Goal: Task Accomplishment & Management: Complete application form

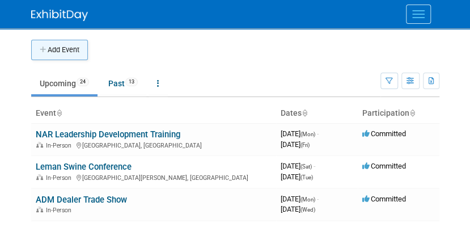
click at [57, 47] on button "Add Event" at bounding box center [59, 50] width 57 height 20
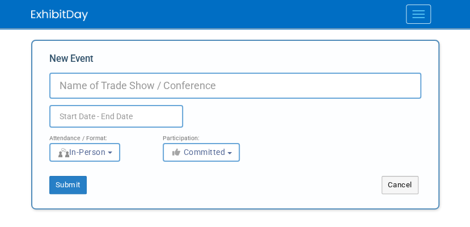
click at [57, 47] on div "New Event Duplicate Event Warning Attendance / Format: <img src="https://www.ex…" at bounding box center [235, 124] width 408 height 169
click at [92, 94] on input "New Event" at bounding box center [235, 86] width 372 height 26
type input "Petfood Forum 2026"
click at [1, 220] on body "Phibro Trade Shows Events Add Event Bulk Upload Events Shareable Event Boards R…" at bounding box center [235, 113] width 470 height 227
click at [104, 113] on input "text" at bounding box center [116, 116] width 134 height 23
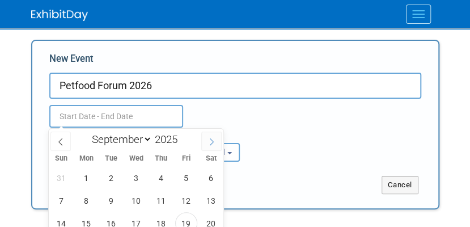
click at [209, 143] on icon at bounding box center [211, 142] width 8 height 8
select select "11"
click at [209, 143] on icon at bounding box center [211, 142] width 8 height 8
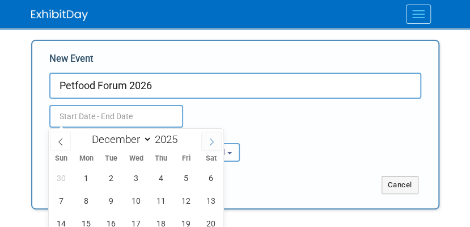
type input "2026"
click at [209, 143] on icon at bounding box center [211, 142] width 8 height 8
select select "3"
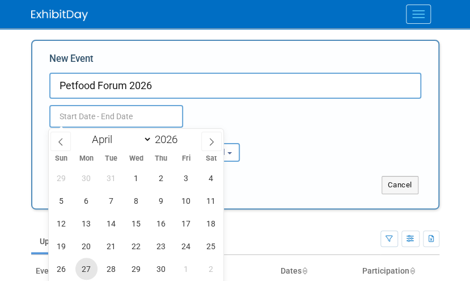
click at [92, 226] on span "27" at bounding box center [86, 268] width 22 height 22
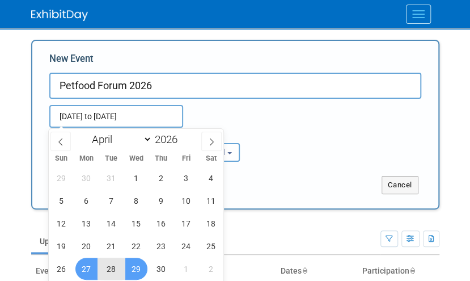
click at [135, 226] on span "29" at bounding box center [136, 268] width 22 height 22
type input "Apr 27, 2026 to Apr 29, 2026"
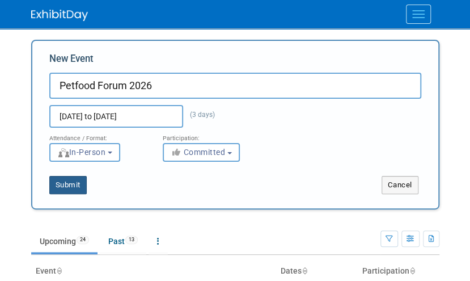
click at [78, 180] on button "Submit" at bounding box center [67, 185] width 37 height 18
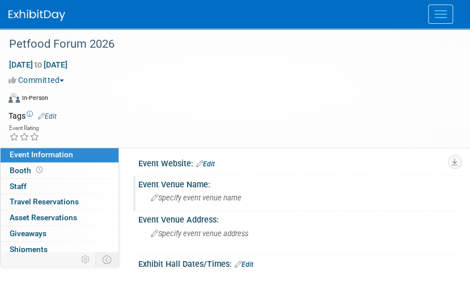
scroll to position [3, 0]
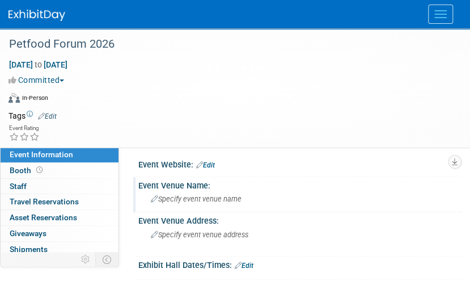
click at [209, 198] on span "Specify event venue name" at bounding box center [196, 198] width 91 height 9
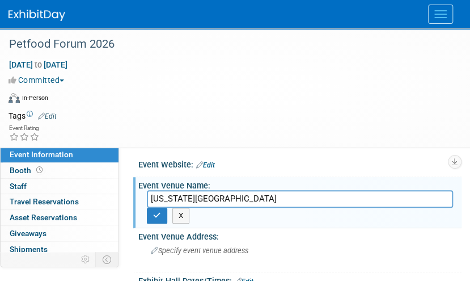
type input "Kansas City Convention Center"
click at [158, 215] on icon "button" at bounding box center [157, 214] width 8 height 7
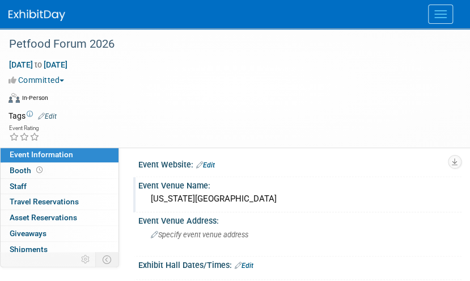
click at [426, 121] on td at bounding box center [252, 115] width 390 height 11
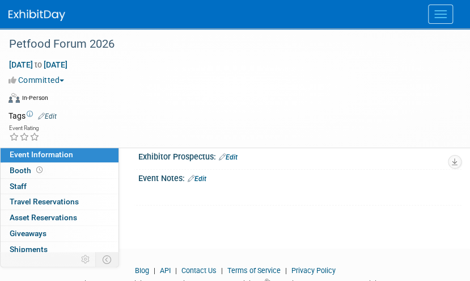
scroll to position [175, 0]
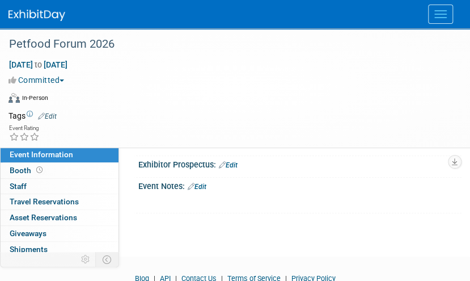
click at [198, 231] on div "Petfood Forum 2026 Apr 27, 2026 to Apr 29, 2026 (3 days) Apr 27, 2026 to Apr 29…" at bounding box center [235, 45] width 470 height 382
click at [201, 188] on link "Edit" at bounding box center [197, 186] width 19 height 8
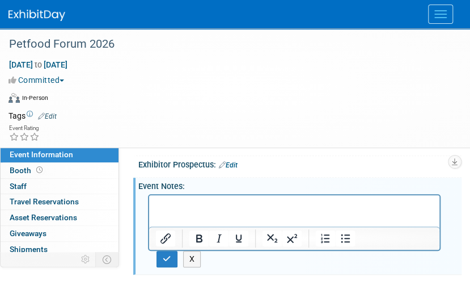
scroll to position [0, 0]
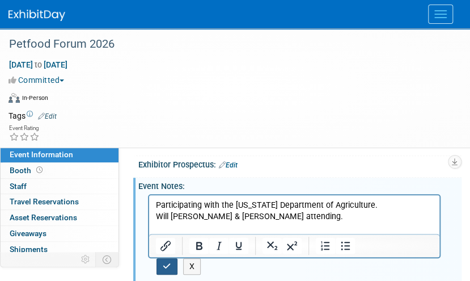
click at [165, 258] on button "button" at bounding box center [166, 266] width 21 height 16
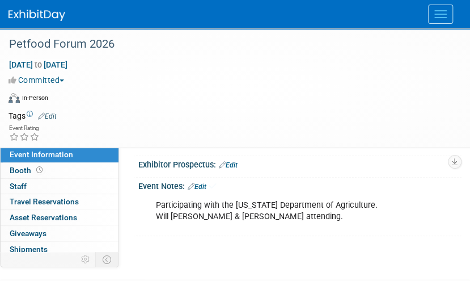
scroll to position [91, 0]
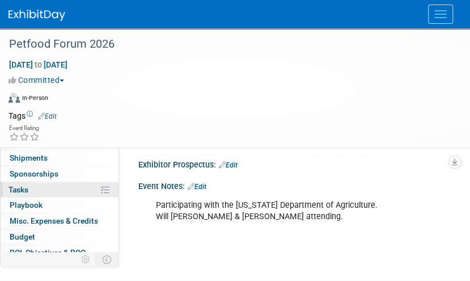
click at [84, 185] on link "0% Tasks 0%" at bounding box center [60, 189] width 118 height 15
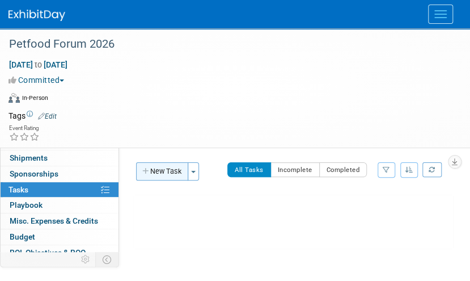
click at [157, 167] on button "New Task" at bounding box center [162, 171] width 52 height 18
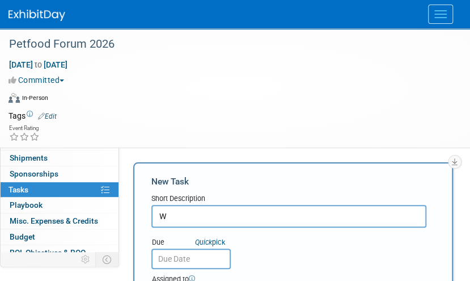
click at [156, 219] on input "W" at bounding box center [288, 216] width 275 height 23
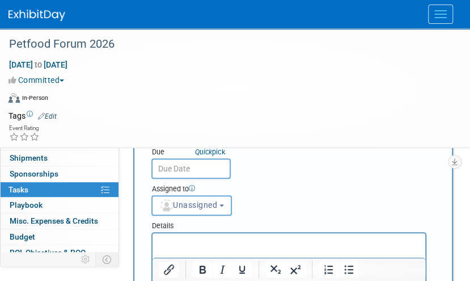
scroll to position [92, 0]
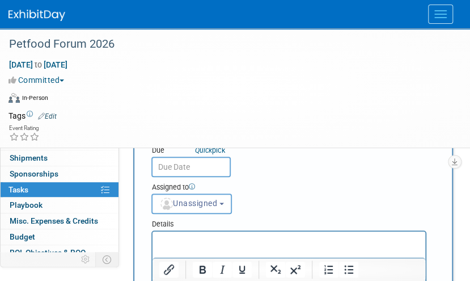
type input "Will Turnipseed will make payment and register"
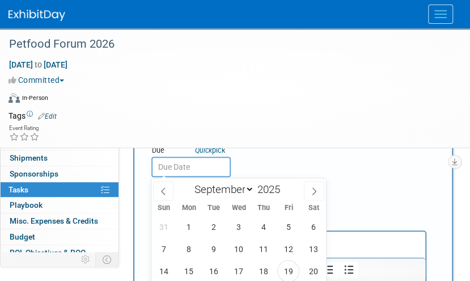
click at [180, 160] on input "text" at bounding box center [190, 166] width 79 height 20
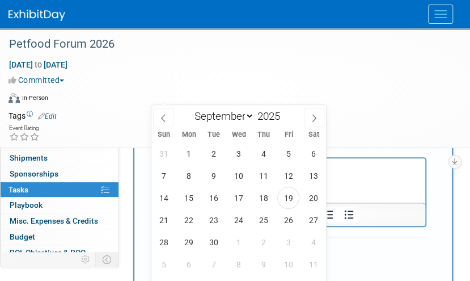
scroll to position [163, 0]
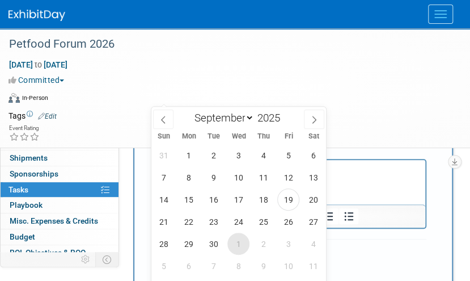
click at [236, 244] on span "1" at bounding box center [238, 243] width 22 height 22
type input "Oct 1, 2025"
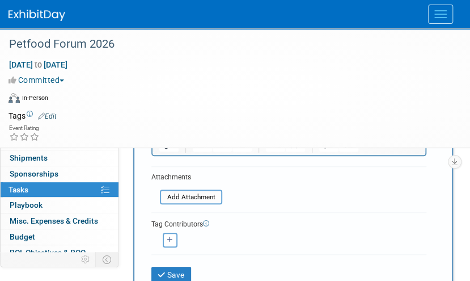
scroll to position [237, 0]
click at [165, 277] on button "Save" at bounding box center [171, 273] width 40 height 16
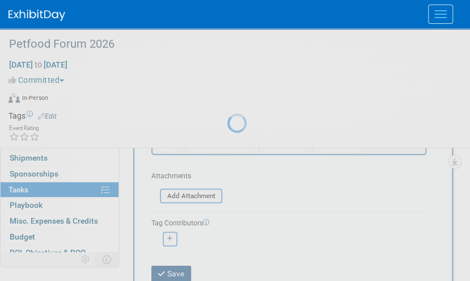
scroll to position [122, 0]
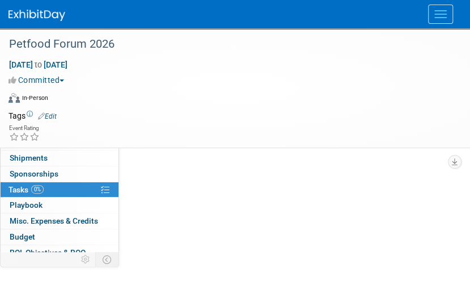
click at [71, 186] on link "0% Tasks 0%" at bounding box center [60, 189] width 118 height 15
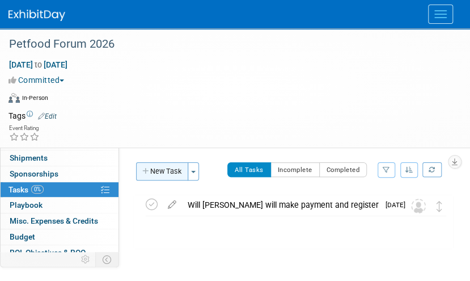
click at [152, 171] on button "New Task" at bounding box center [162, 171] width 52 height 18
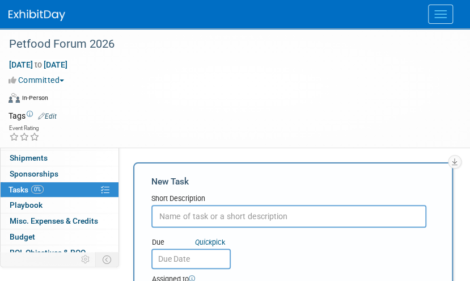
click at [172, 200] on div "Short Description" at bounding box center [288, 198] width 275 height 11
click at [253, 214] on input "text" at bounding box center [288, 216] width 275 height 23
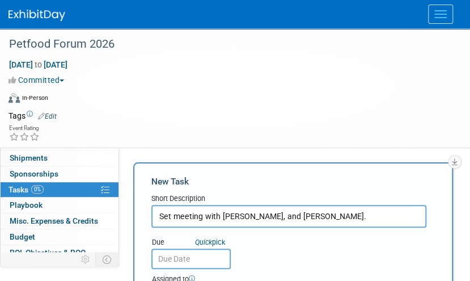
type input "Set meeting with Will Turnipseed, MW, and Mike Brown."
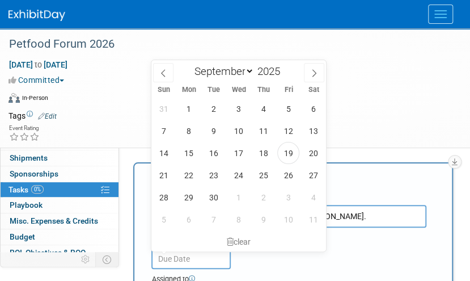
click at [197, 259] on input "text" at bounding box center [190, 258] width 79 height 20
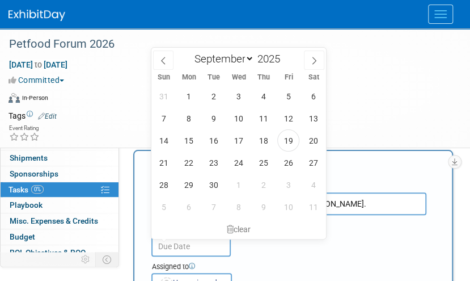
scroll to position [14, 0]
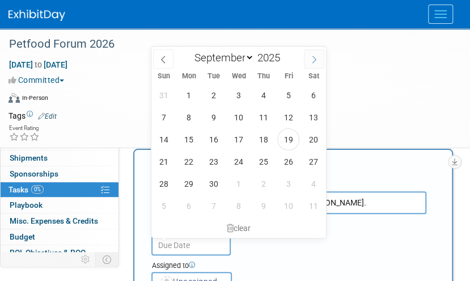
click at [315, 61] on icon at bounding box center [314, 59] width 4 height 7
select select "9"
click at [285, 166] on span "24" at bounding box center [288, 161] width 22 height 22
type input "Oct 24, 2025"
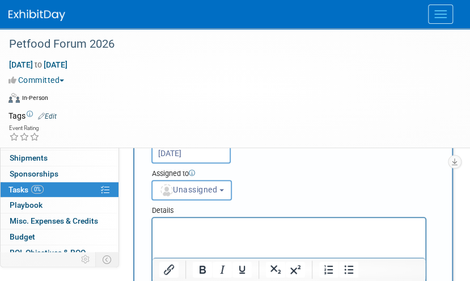
scroll to position [107, 0]
click at [268, 221] on p "Rich Text Area. Press ALT-0 for help." at bounding box center [289, 226] width 260 height 11
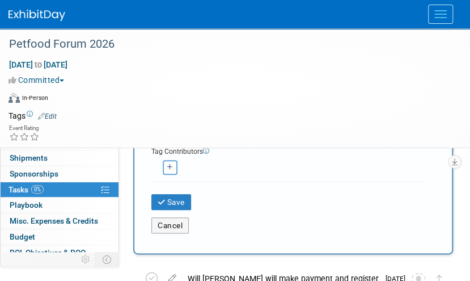
scroll to position [309, 0]
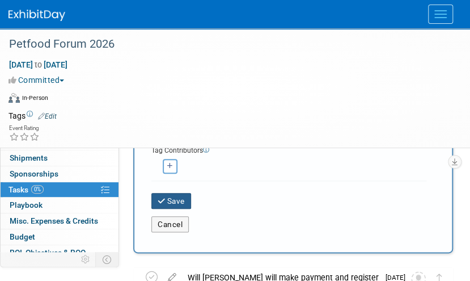
click at [184, 194] on button "Save" at bounding box center [171, 201] width 40 height 16
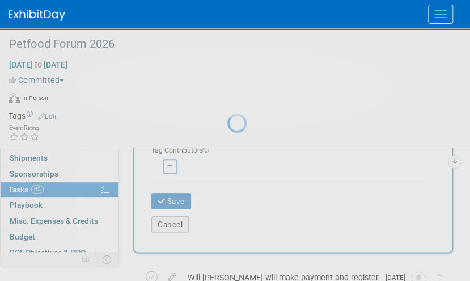
scroll to position [122, 0]
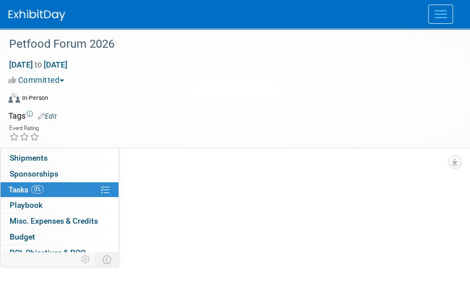
click at [75, 187] on link "0% Tasks 0%" at bounding box center [60, 189] width 118 height 15
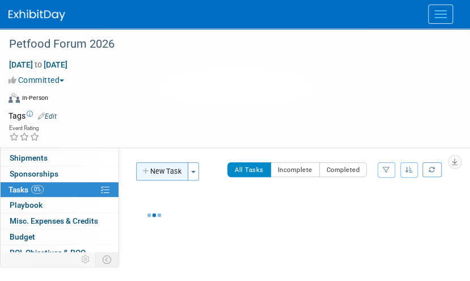
click at [174, 173] on button "New Task" at bounding box center [162, 171] width 52 height 18
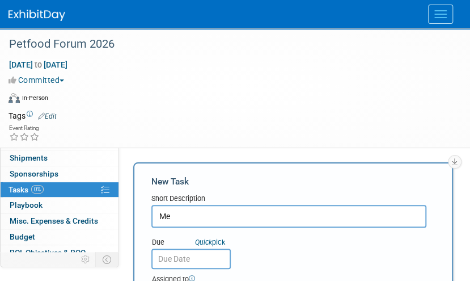
type input "M"
type input "Organization Meeting Notes"
click at [295, 253] on div "Due Quick pick Assigned to <img src="https://www.exhibitday.com/Images/Unassign…" at bounding box center [289, 266] width 292 height 78
click at [466, 87] on div "Petfood Forum 2026 Apr 27, 2026 to Apr 29, 2026 (3 days) Apr 27, 2026 to Apr 29…" at bounding box center [235, 87] width 470 height 119
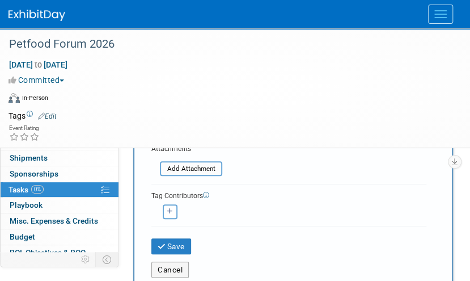
scroll to position [268, 0]
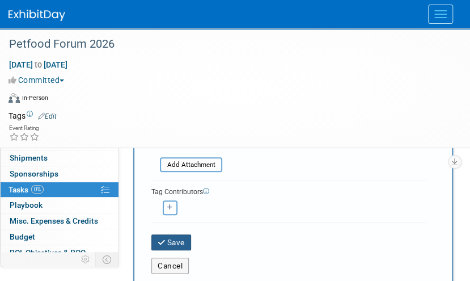
click at [164, 240] on icon "submit" at bounding box center [163, 243] width 10 height 8
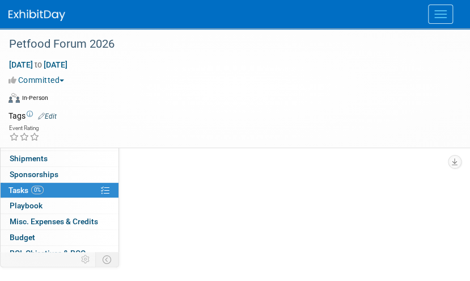
scroll to position [129, 0]
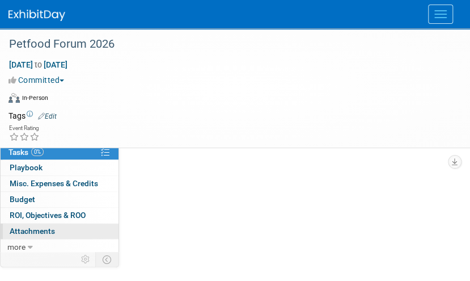
click at [56, 225] on link "0 Attachments 0" at bounding box center [60, 230] width 118 height 15
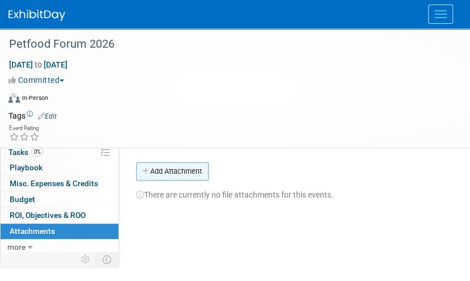
click at [163, 173] on button "Add Attachment" at bounding box center [172, 171] width 73 height 18
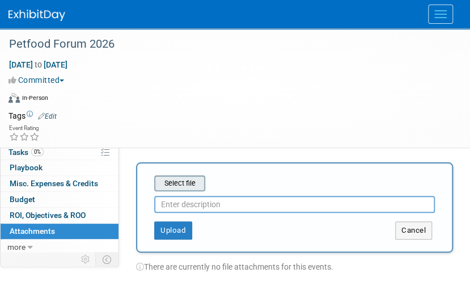
click at [190, 181] on input "file" at bounding box center [136, 183] width 135 height 14
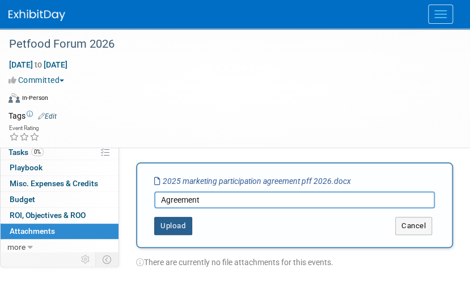
type input "Agreement"
click at [176, 220] on button "Upload" at bounding box center [173, 225] width 38 height 18
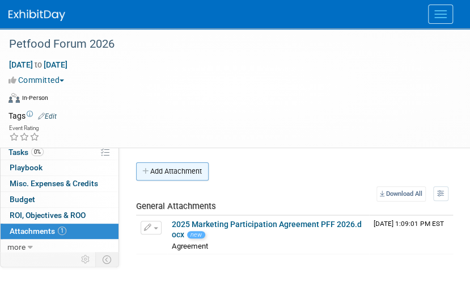
click at [181, 170] on button "Add Attachment" at bounding box center [172, 171] width 73 height 18
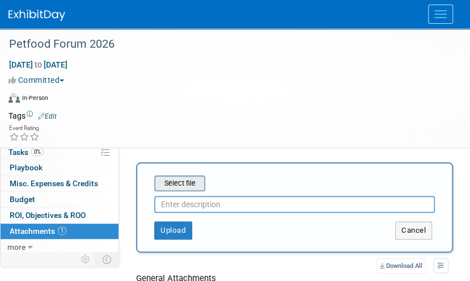
click at [186, 186] on input "file" at bounding box center [136, 183] width 135 height 14
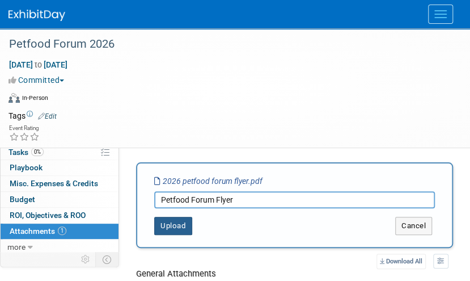
type input "Petfood Forum Flyer"
click at [179, 227] on button "Upload" at bounding box center [173, 225] width 38 height 18
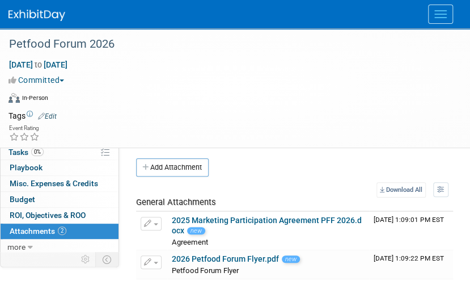
scroll to position [3, 0]
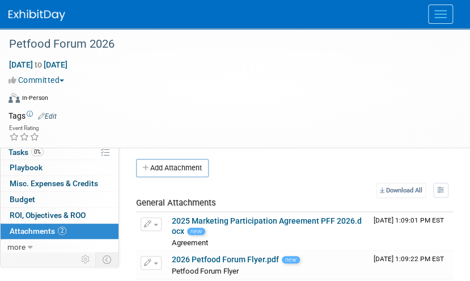
click at [55, 129] on div "Event Rating" at bounding box center [228, 134] width 456 height 20
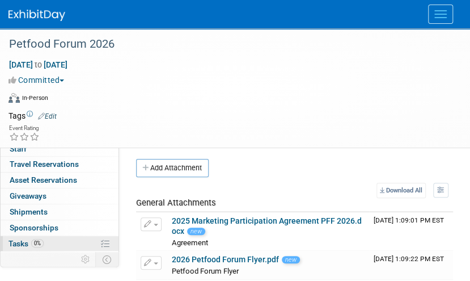
click at [53, 241] on link "0% Tasks 0%" at bounding box center [60, 243] width 118 height 15
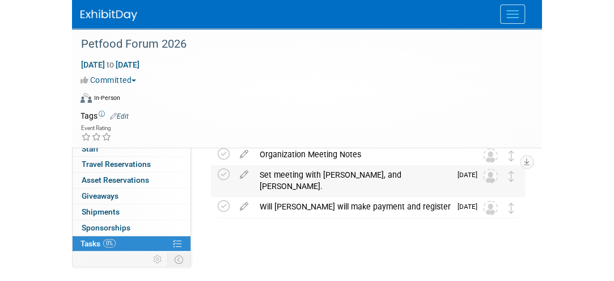
scroll to position [34, 0]
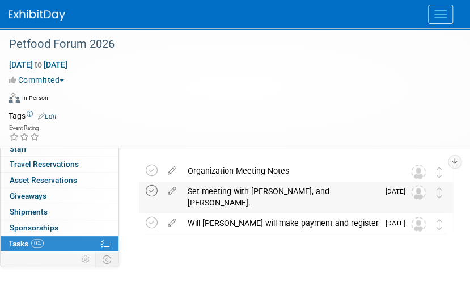
click at [152, 185] on icon at bounding box center [152, 191] width 12 height 12
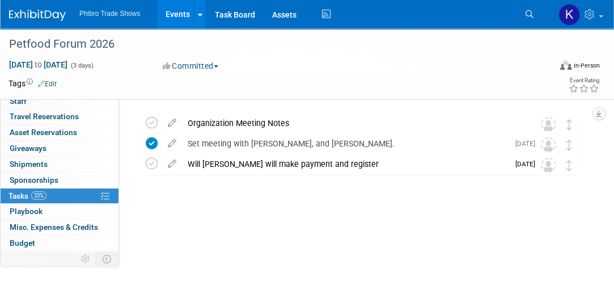
click at [172, 18] on link "Events" at bounding box center [177, 14] width 41 height 28
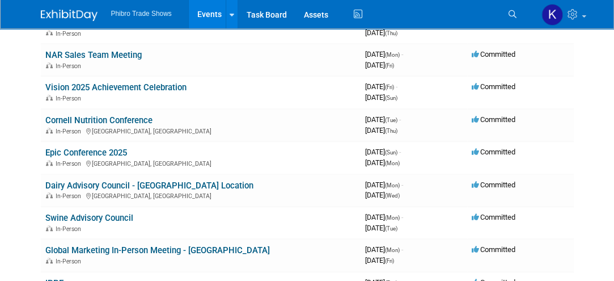
scroll to position [278, 0]
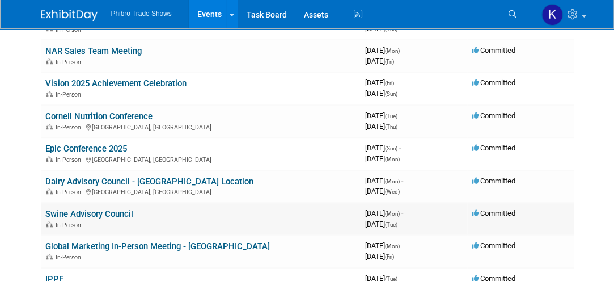
click at [135, 213] on td "Swine Advisory Council In-Person" at bounding box center [201, 218] width 320 height 32
click at [122, 213] on link "Swine Advisory Council" at bounding box center [89, 214] width 88 height 10
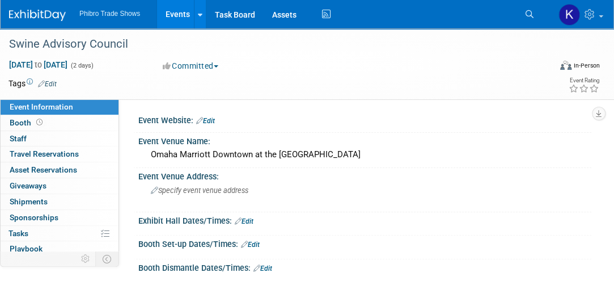
click at [353, 226] on div "Save Changes Cancel" at bounding box center [364, 228] width 453 height 7
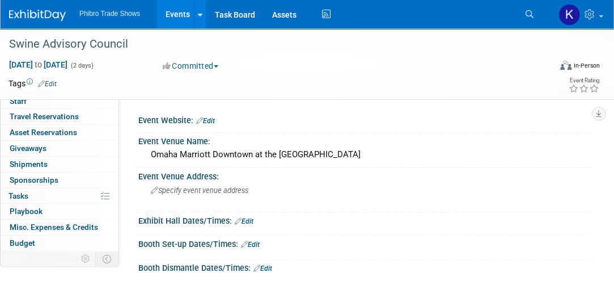
scroll to position [58, 0]
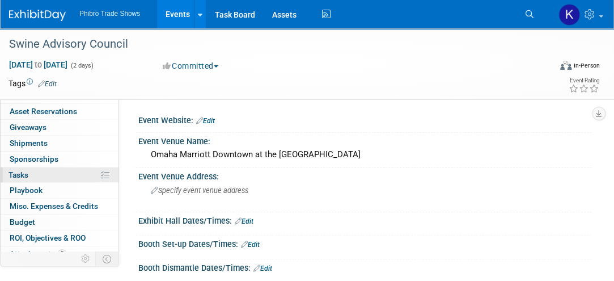
click at [90, 172] on link "0% Tasks 0%" at bounding box center [60, 174] width 118 height 15
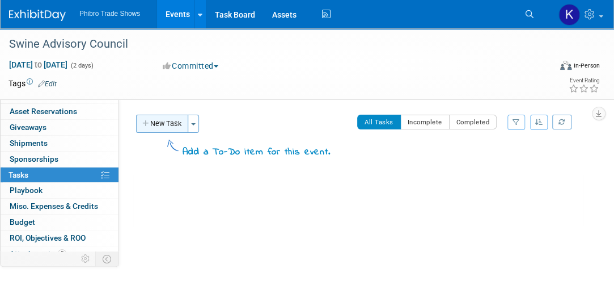
click at [163, 126] on button "New Task" at bounding box center [162, 123] width 52 height 18
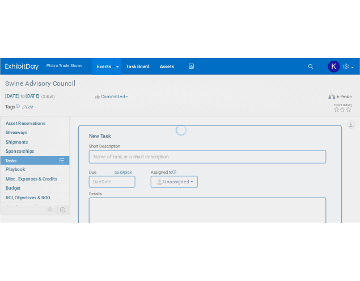
scroll to position [0, 0]
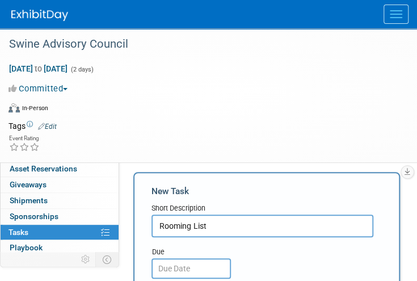
type input "Rooming List"
click at [233, 164] on div "Event Website: Edit Event Venue Name: Omaha Marriott Downtown at the Capitol Di…" at bounding box center [263, 273] width 289 height 234
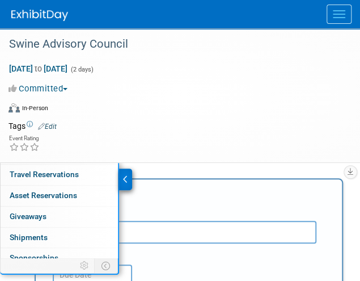
scroll to position [61, 0]
click at [189, 147] on div "Event Rating" at bounding box center [173, 144] width 346 height 20
click at [122, 181] on div at bounding box center [125, 179] width 13 height 22
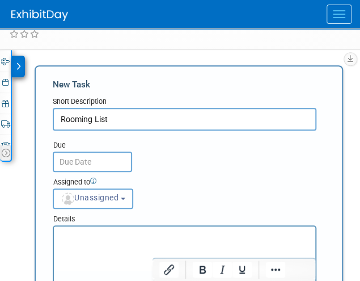
scroll to position [114, 0]
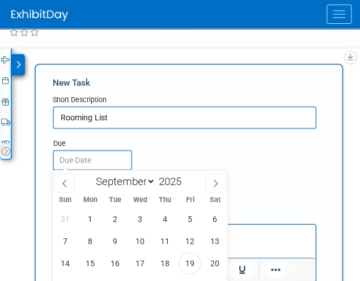
click at [118, 158] on input "text" at bounding box center [92, 160] width 79 height 20
click at [215, 180] on icon at bounding box center [216, 183] width 4 height 7
select select "9"
click at [196, 235] on span "10" at bounding box center [190, 241] width 22 height 22
type input "Oct 10, 2025"
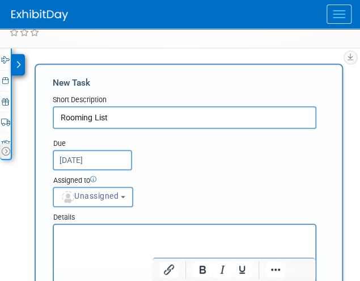
click at [135, 237] on p "Rich Text Area. Press ALT-0 for help." at bounding box center [185, 233] width 248 height 11
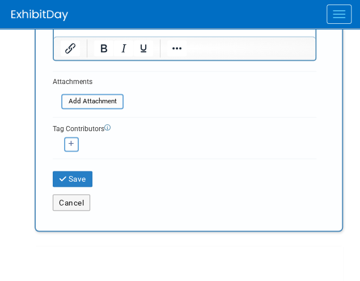
scroll to position [358, 0]
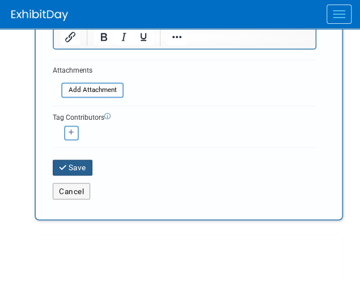
click at [60, 166] on icon "submit" at bounding box center [64, 168] width 10 height 8
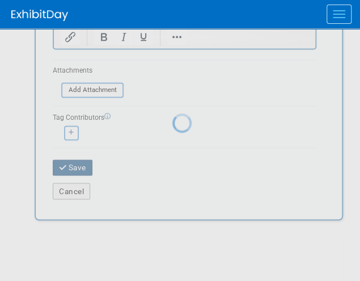
scroll to position [137, 0]
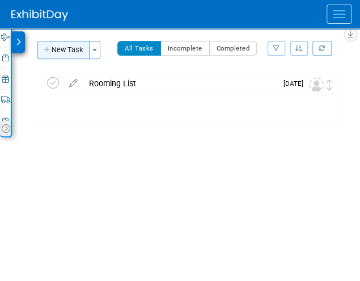
click at [71, 51] on button "New Task" at bounding box center [63, 50] width 52 height 18
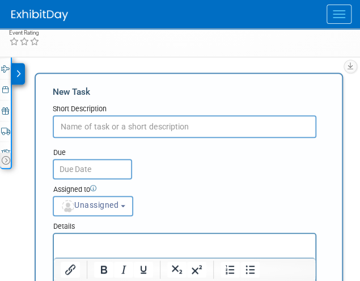
scroll to position [94, 0]
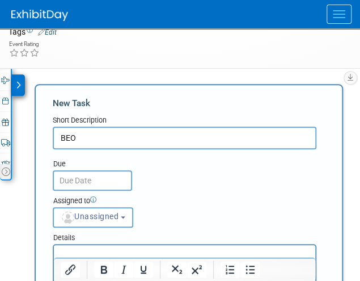
type input "BEO"
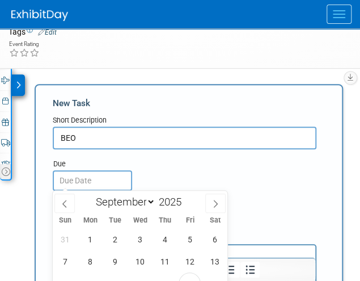
click at [106, 176] on input "text" at bounding box center [92, 180] width 79 height 20
click at [216, 198] on span at bounding box center [215, 202] width 20 height 19
select select "9"
click at [187, 241] on span "3" at bounding box center [190, 239] width 22 height 22
type input "Oct 3, 2025"
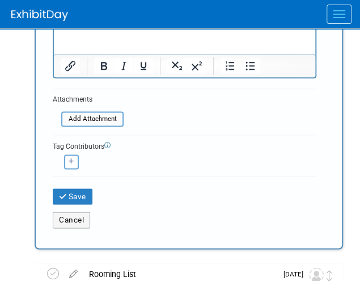
scroll to position [318, 0]
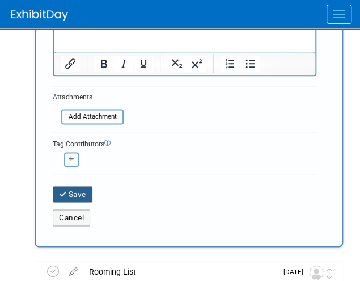
click at [72, 198] on button "Save" at bounding box center [73, 194] width 40 height 16
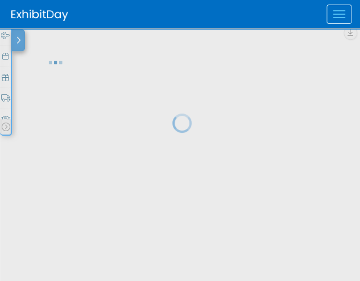
scroll to position [137, 0]
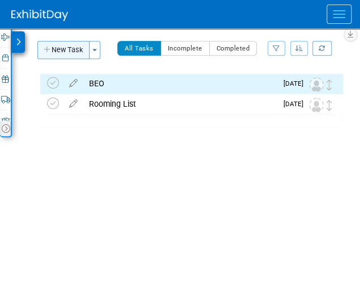
click at [67, 48] on button "New Task" at bounding box center [63, 50] width 52 height 18
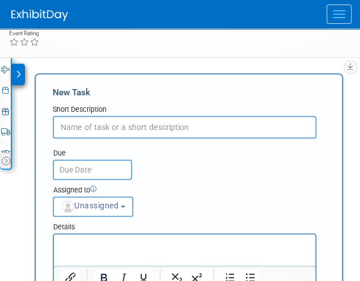
scroll to position [94, 0]
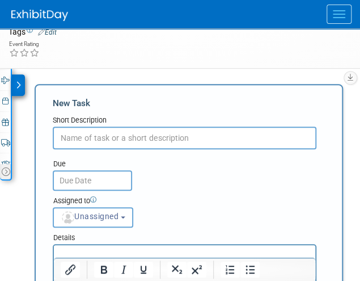
click at [89, 138] on input "text" at bounding box center [185, 137] width 264 height 23
type input "80% Deposit"
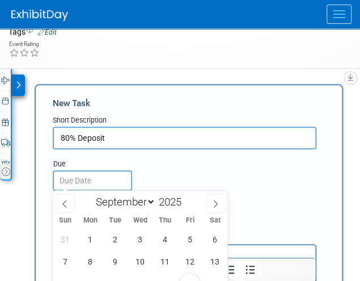
click at [114, 180] on input "text" at bounding box center [92, 180] width 79 height 20
click at [214, 202] on icon at bounding box center [215, 203] width 8 height 8
select select "9"
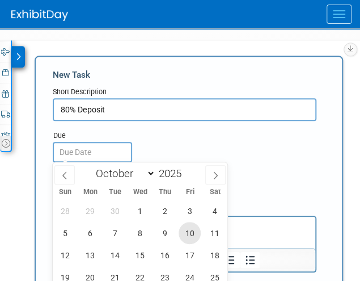
scroll to position [125, 0]
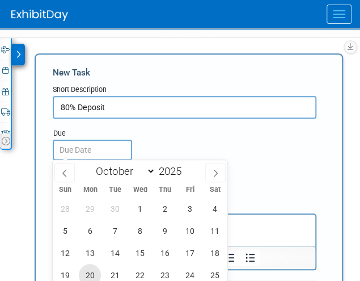
click at [94, 271] on span "20" at bounding box center [90, 275] width 22 height 22
type input "Oct 20, 2025"
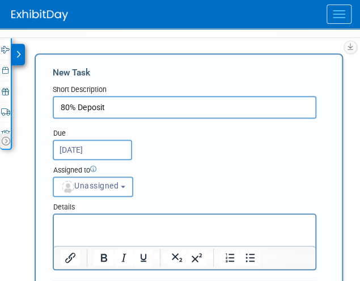
scroll to position [370, 0]
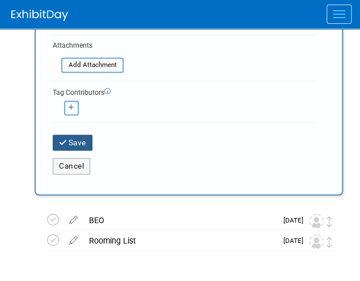
click at [79, 138] on button "Save" at bounding box center [73, 142] width 40 height 16
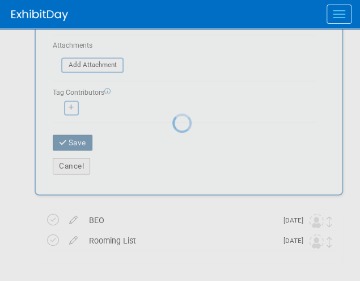
scroll to position [137, 0]
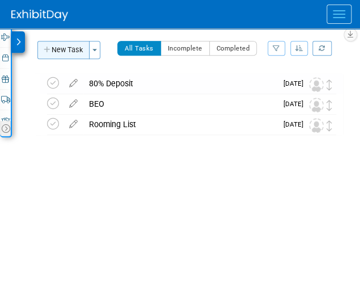
click at [69, 48] on button "New Task" at bounding box center [63, 50] width 52 height 18
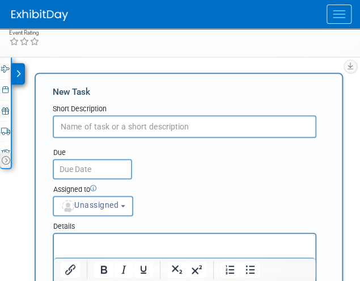
scroll to position [94, 0]
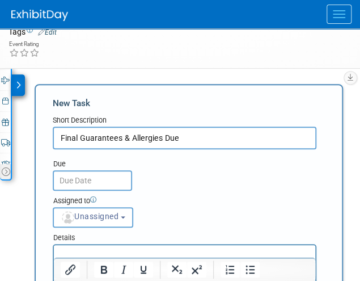
type input "Final Guarantees & Allergies Due"
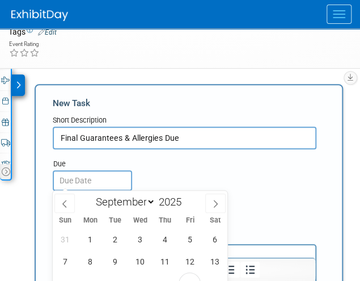
click at [108, 184] on input "text" at bounding box center [92, 180] width 79 height 20
click at [215, 193] on div "January February March April May June July August September October November De…" at bounding box center [140, 199] width 175 height 19
click at [216, 198] on span at bounding box center [215, 202] width 20 height 19
select select "9"
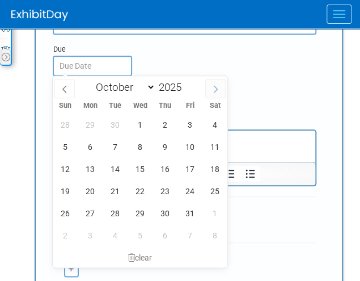
scroll to position [209, 0]
click at [91, 214] on span "27" at bounding box center [90, 213] width 22 height 22
type input "Oct 27, 2025"
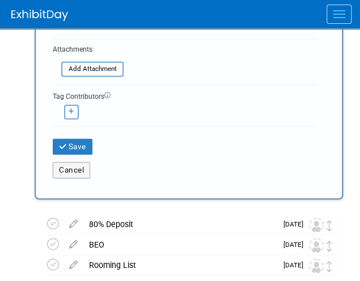
scroll to position [427, 0]
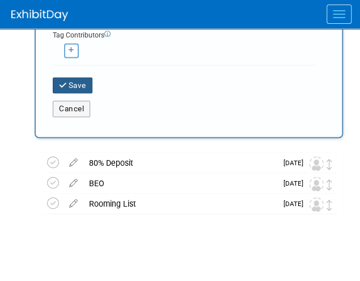
click at [76, 87] on button "Save" at bounding box center [73, 85] width 40 height 16
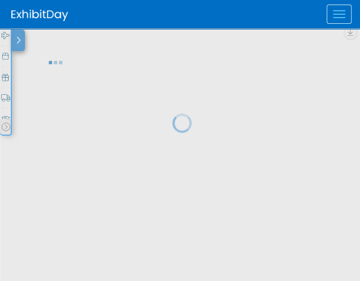
scroll to position [137, 0]
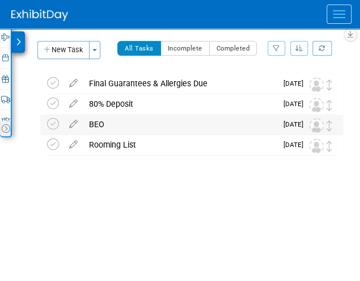
click at [120, 126] on div "BEO" at bounding box center [179, 123] width 193 height 19
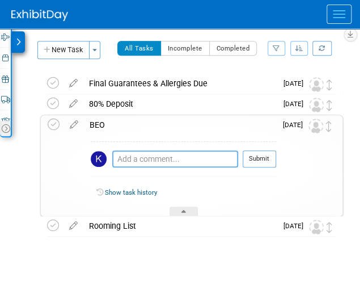
click at [160, 159] on textarea at bounding box center [175, 158] width 126 height 17
paste textarea "https://mi.bookmarriott.com/e-menus/108055/view"
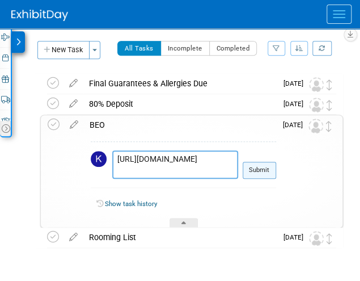
type textarea "https://mi.bookmarriott.com/e-menus/108055/view"
click at [271, 169] on button "Submit" at bounding box center [259, 170] width 33 height 17
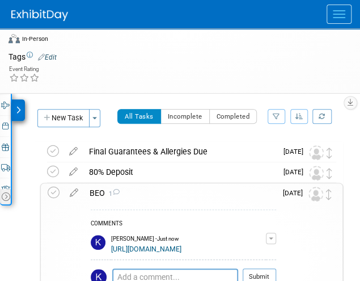
scroll to position [68, 0]
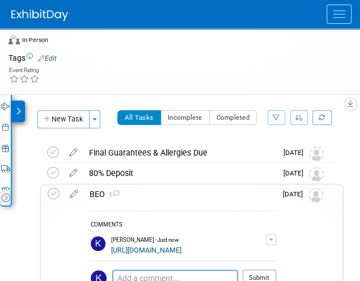
click at [49, 20] on img at bounding box center [39, 15] width 57 height 11
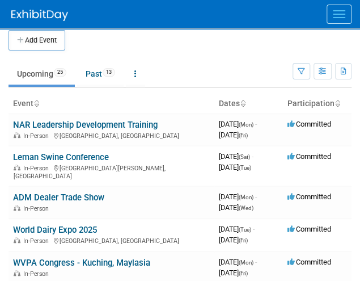
scroll to position [10, 0]
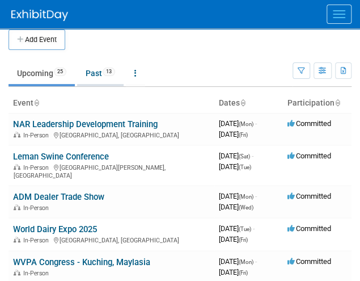
click at [93, 74] on link "Past 13" at bounding box center [100, 73] width 46 height 22
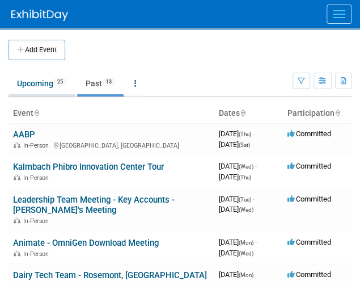
click at [37, 81] on link "Upcoming 25" at bounding box center [42, 84] width 66 height 22
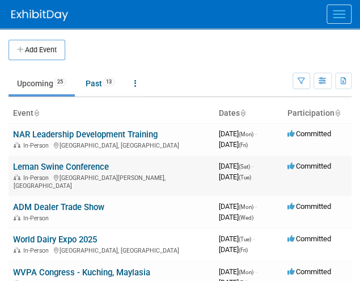
click at [131, 167] on td "Leman Swine Conference In-Person [GEOGRAPHIC_DATA][PERSON_NAME], [GEOGRAPHIC_DA…" at bounding box center [112, 175] width 206 height 40
click at [97, 164] on link "Leman Swine Conference" at bounding box center [61, 167] width 96 height 10
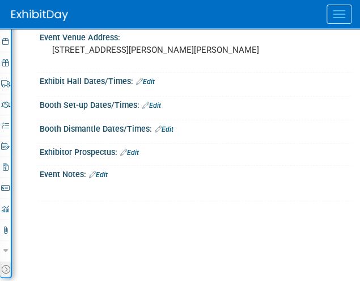
scroll to position [227, 0]
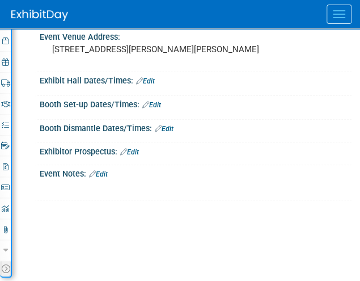
click at [107, 170] on link "Edit" at bounding box center [98, 174] width 19 height 8
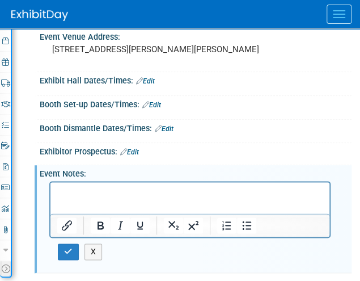
scroll to position [0, 0]
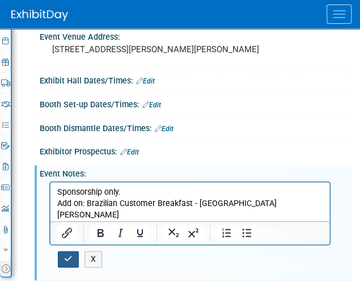
click at [66, 254] on icon "button" at bounding box center [68, 258] width 9 height 8
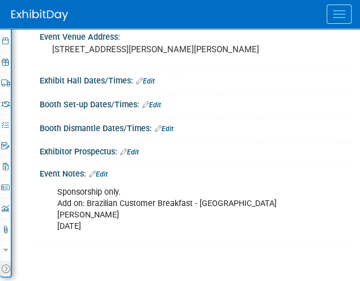
click at [31, 10] on img at bounding box center [39, 15] width 57 height 11
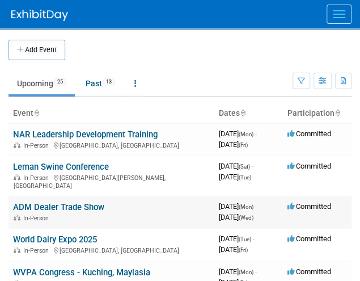
click at [81, 213] on div "In-Person" at bounding box center [111, 217] width 197 height 9
click at [41, 16] on img at bounding box center [39, 15] width 57 height 11
click at [39, 52] on button "Add Event" at bounding box center [37, 50] width 57 height 20
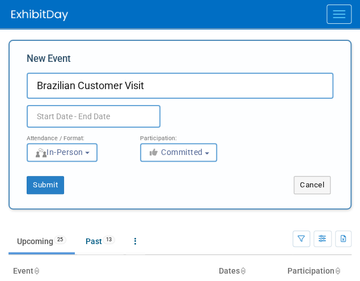
type input "Brazilian Customer Visit"
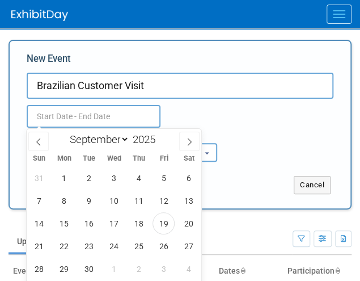
click at [60, 108] on input "text" at bounding box center [94, 116] width 134 height 23
click at [188, 219] on span "20" at bounding box center [188, 223] width 22 height 22
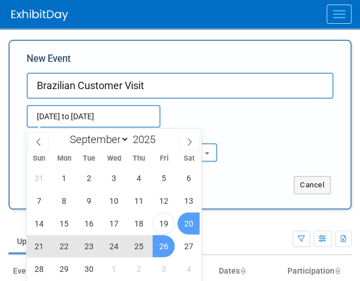
click at [159, 243] on span "26" at bounding box center [163, 246] width 22 height 22
type input "[DATE] to [DATE]"
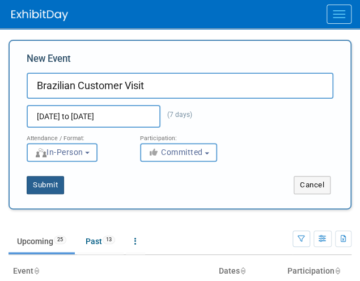
click at [53, 185] on button "Submit" at bounding box center [45, 185] width 37 height 18
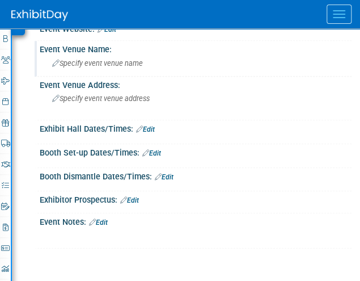
scroll to position [154, 0]
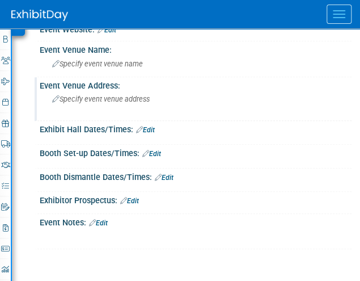
click at [114, 96] on span "Specify event venue address" at bounding box center [100, 99] width 97 height 9
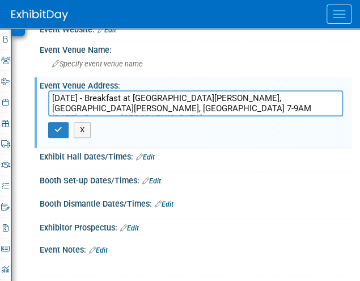
click at [186, 109] on textarea "Tuesday, Sept 23 - Breakfast at St. Paul Hotel, St. Paul, MN 7-9AM Thursday, Se…" at bounding box center [195, 103] width 295 height 26
click at [206, 103] on textarea "Tuesday, Sept 23 - Breakfast at St. Paul Hotel, St. Paul, MN 7-9AM Thursday, Se…" at bounding box center [195, 103] width 295 height 26
click at [321, 105] on textarea "Tuesday, Sept 23 - Breakfast at St. Paul Hotel, St. Paul, MN 7-9AM Thursday, Se…" at bounding box center [195, 103] width 295 height 26
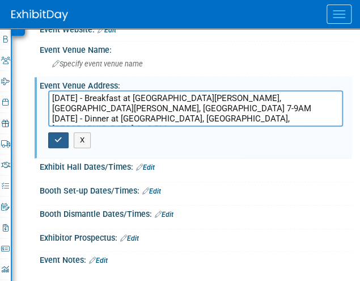
type textarea "Tuesday, Sept 23 - Breakfast at St. Paul Hotel, St. Paul, MN 7-9AM Thursday, Se…"
click at [57, 139] on icon "button" at bounding box center [58, 139] width 8 height 7
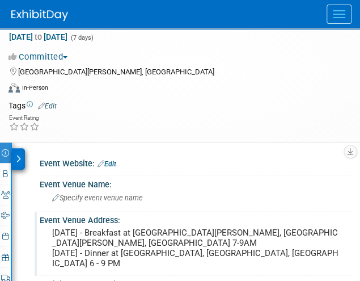
scroll to position [0, 0]
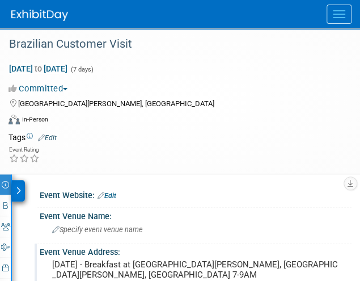
click at [45, 14] on img at bounding box center [39, 15] width 57 height 11
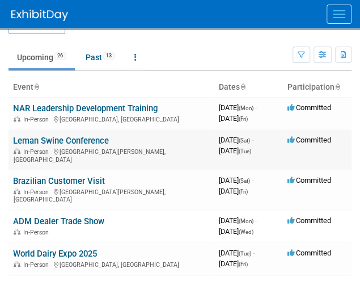
scroll to position [27, 0]
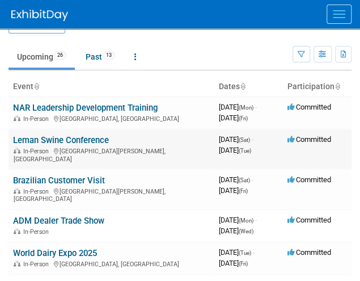
click at [175, 173] on td "Brazilian Customer Visit In-Person [GEOGRAPHIC_DATA][PERSON_NAME], [GEOGRAPHIC_…" at bounding box center [112, 189] width 206 height 40
